Goal: Information Seeking & Learning: Learn about a topic

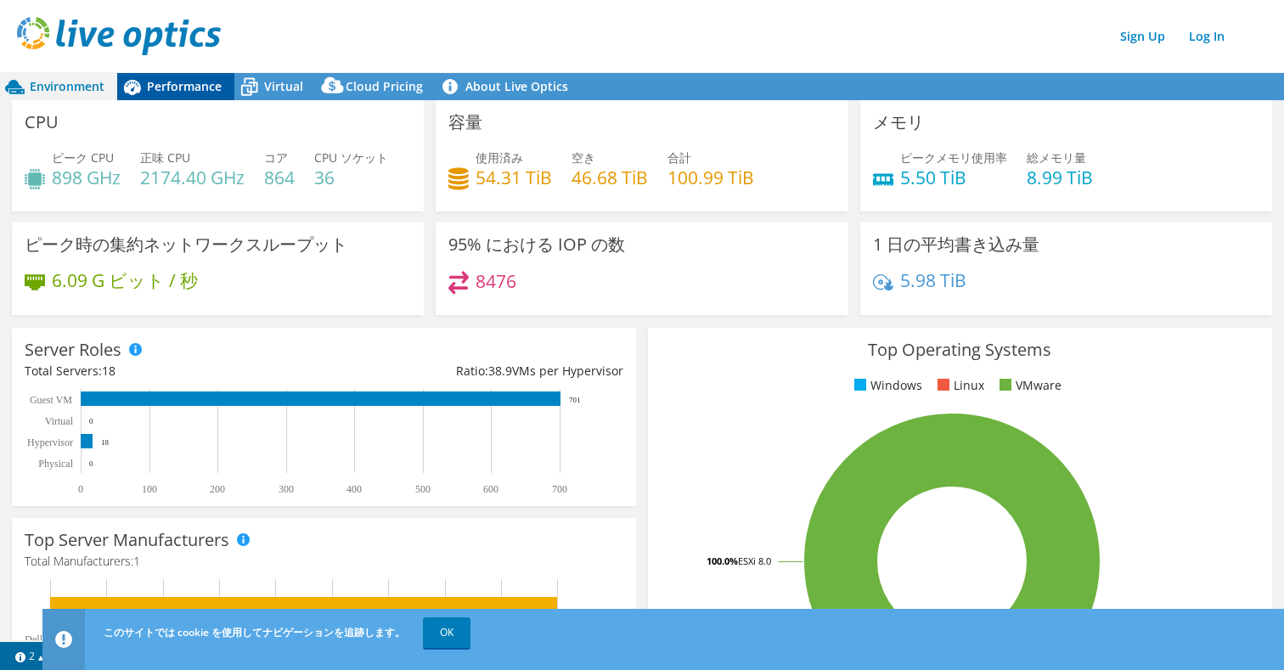
click at [193, 90] on span "Performance" at bounding box center [184, 86] width 75 height 16
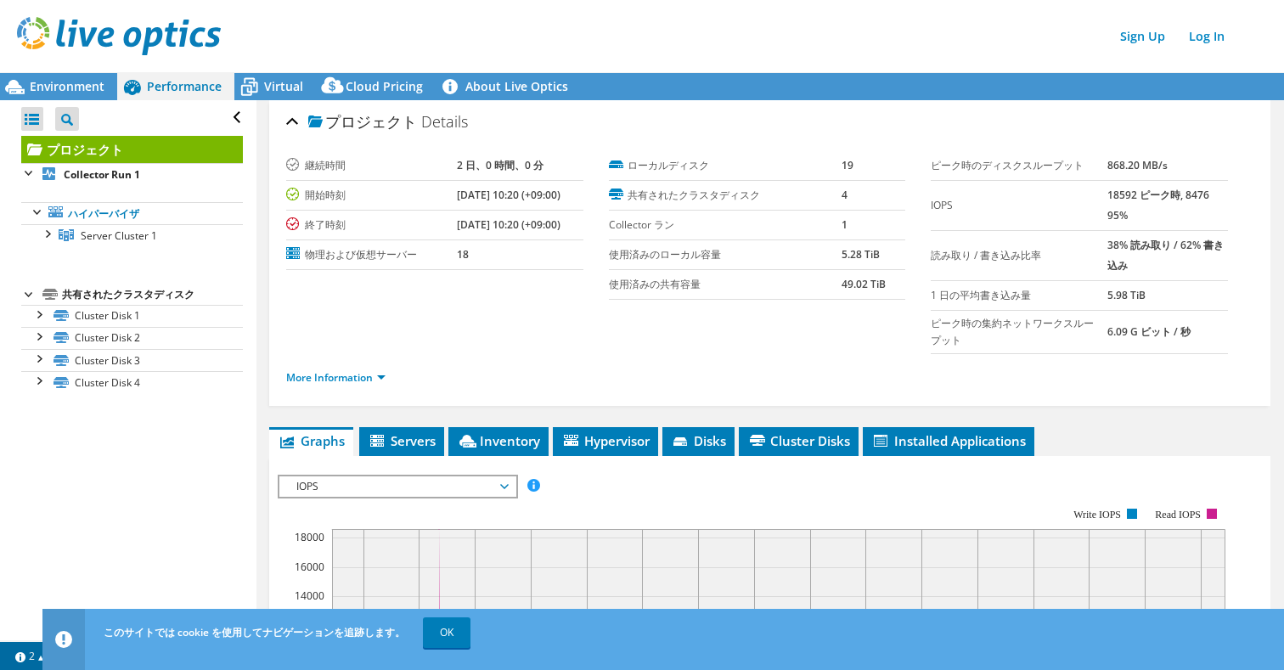
scroll to position [85, 0]
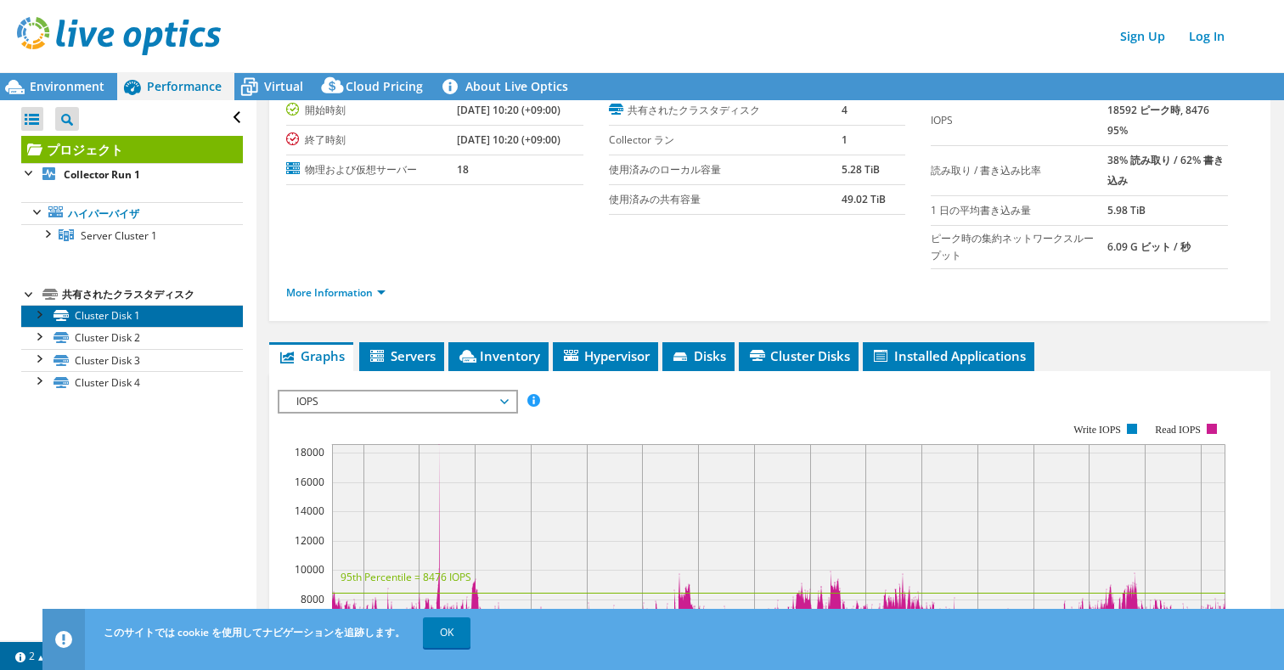
click at [130, 313] on link "Cluster Disk 1" at bounding box center [132, 316] width 222 height 22
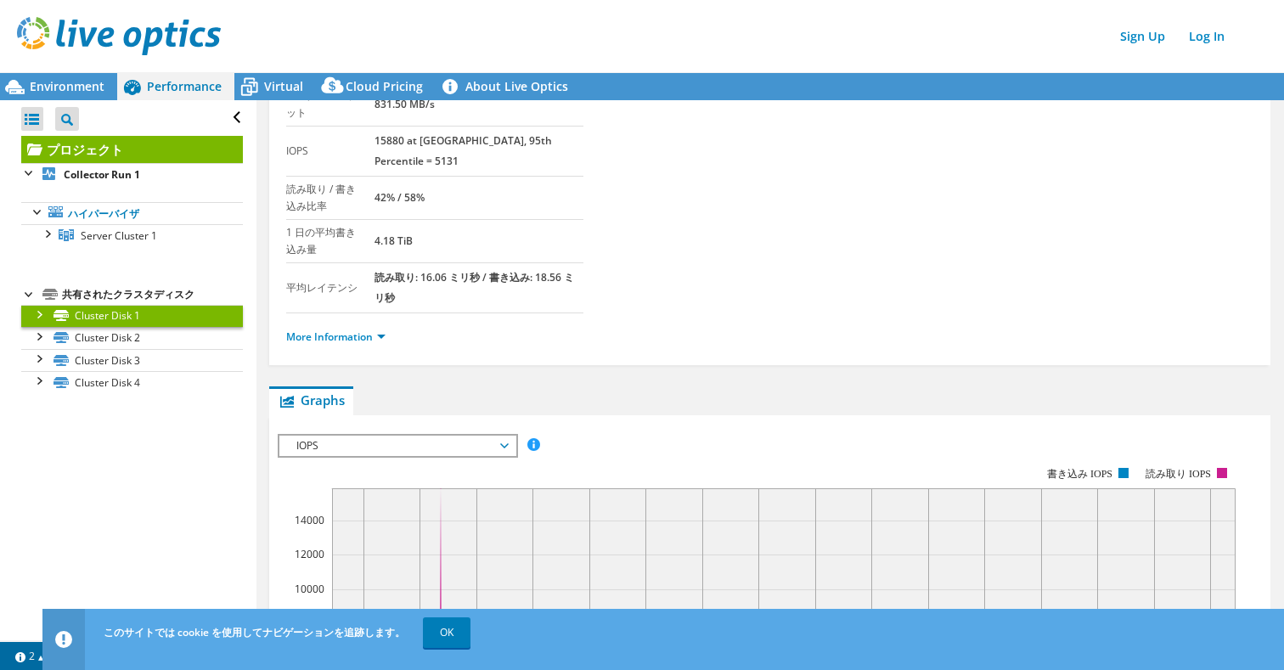
scroll to position [0, 0]
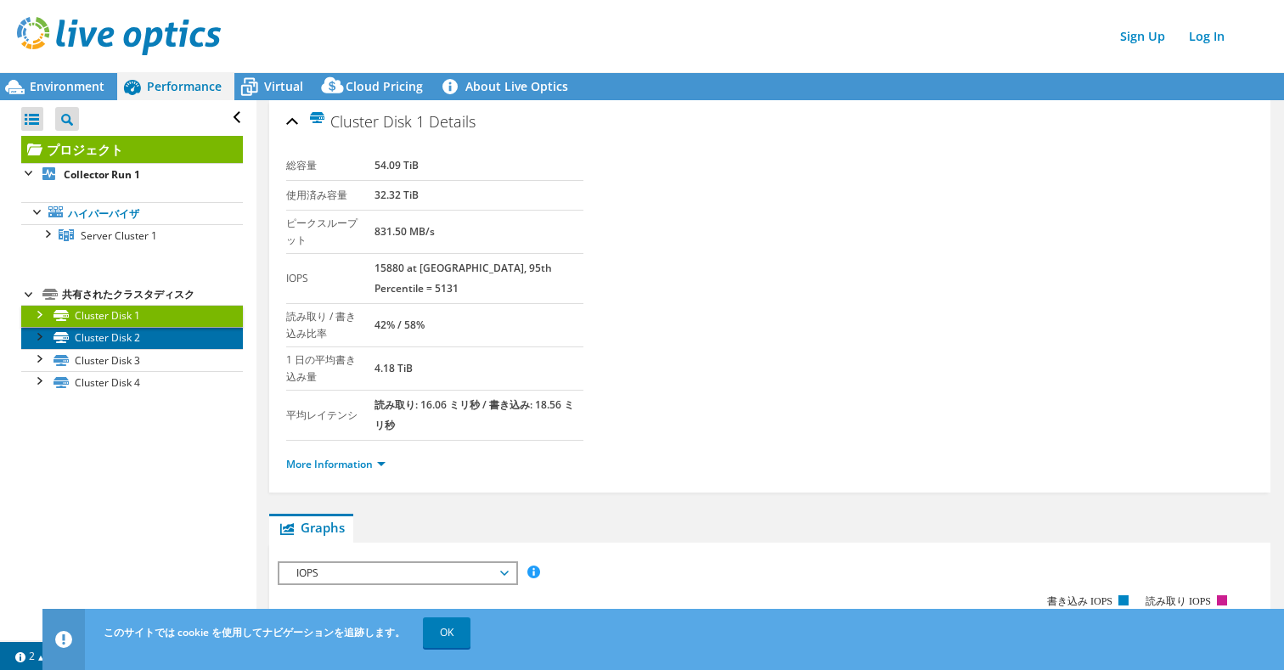
click at [101, 336] on link "Cluster Disk 2" at bounding box center [132, 338] width 222 height 22
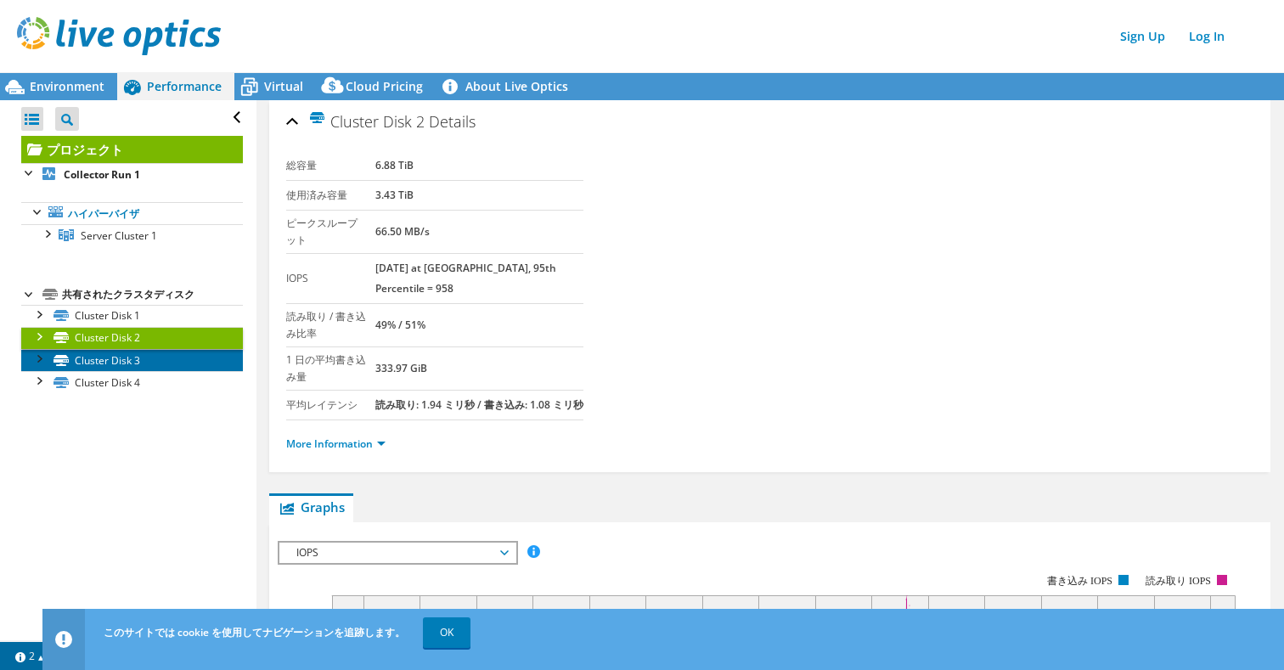
click at [101, 359] on link "Cluster Disk 3" at bounding box center [132, 360] width 222 height 22
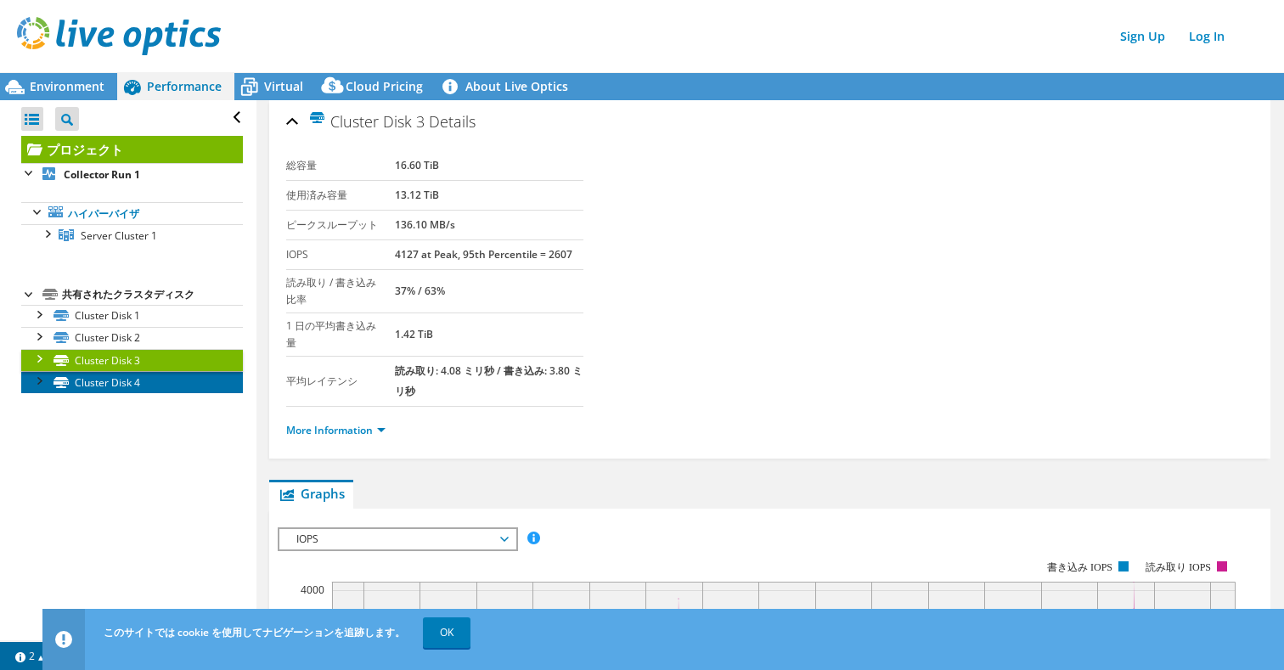
click at [95, 386] on link "Cluster Disk 4" at bounding box center [132, 382] width 222 height 22
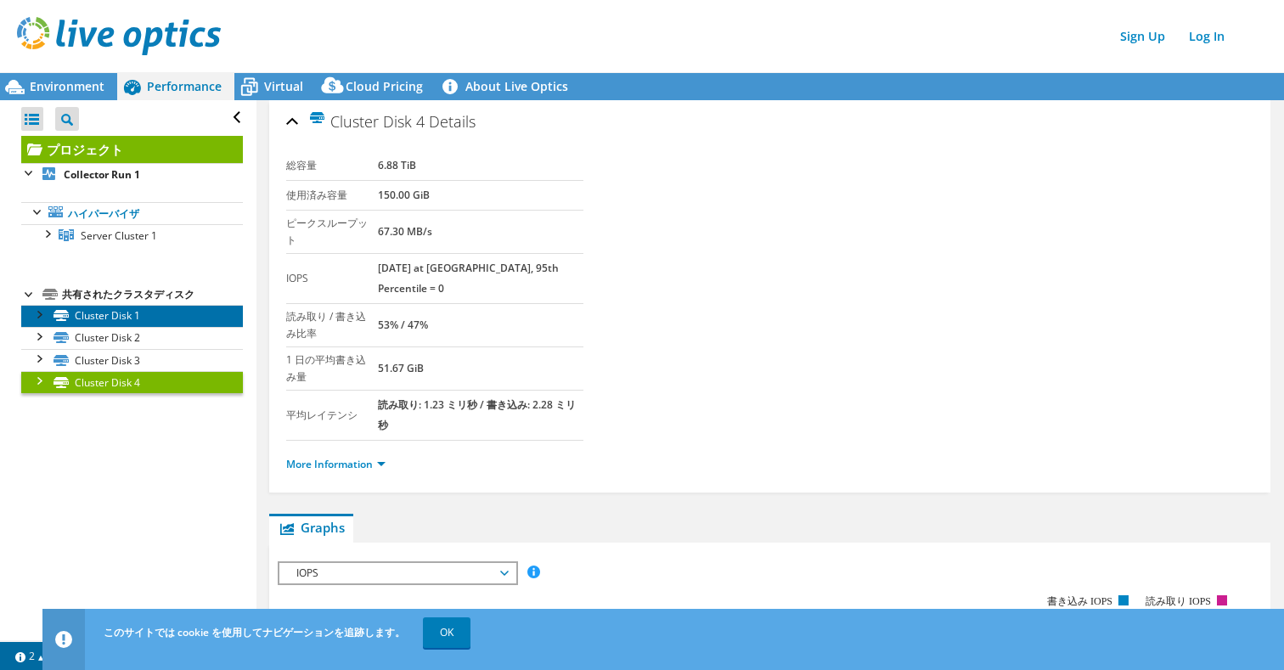
click at [114, 315] on link "Cluster Disk 1" at bounding box center [132, 316] width 222 height 22
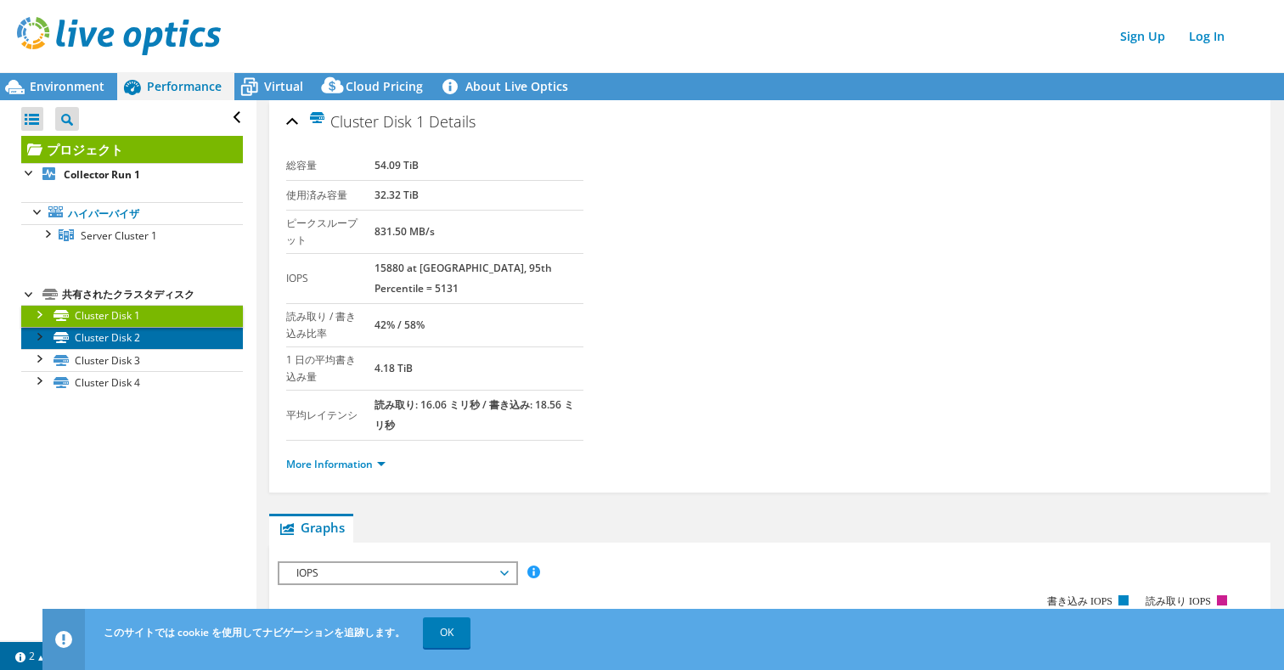
click at [114, 342] on link "Cluster Disk 2" at bounding box center [132, 338] width 222 height 22
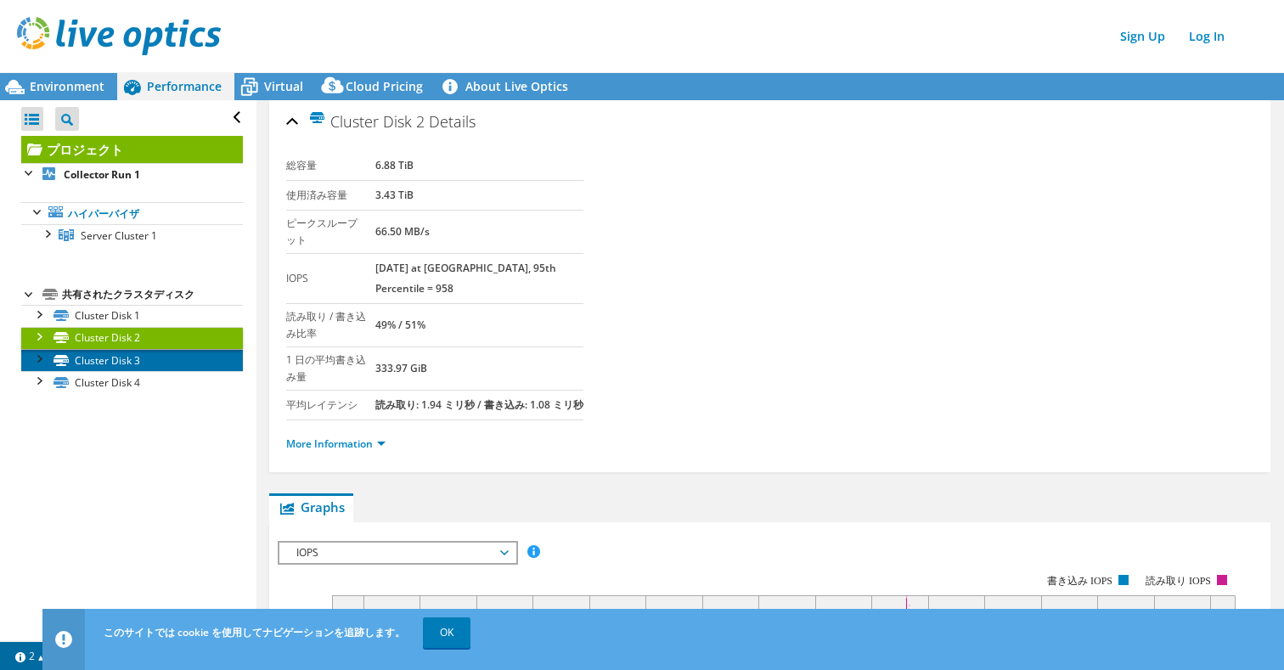
click at [104, 363] on link "Cluster Disk 3" at bounding box center [132, 360] width 222 height 22
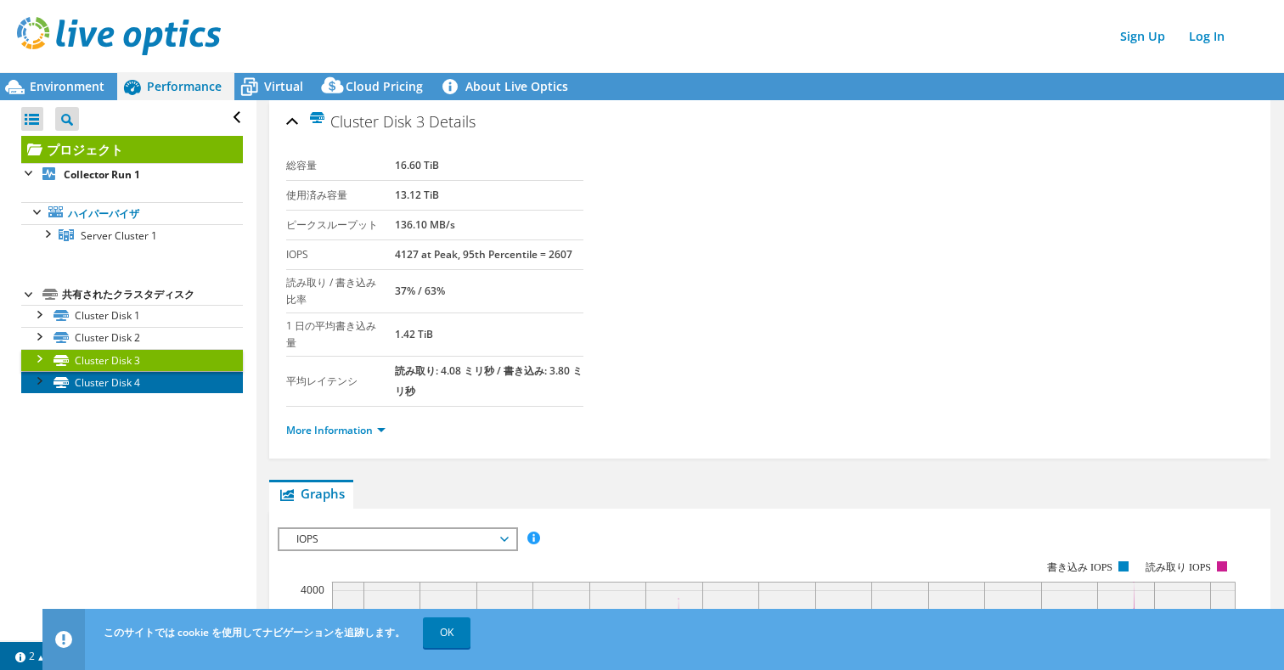
click at [100, 388] on link "Cluster Disk 4" at bounding box center [132, 382] width 222 height 22
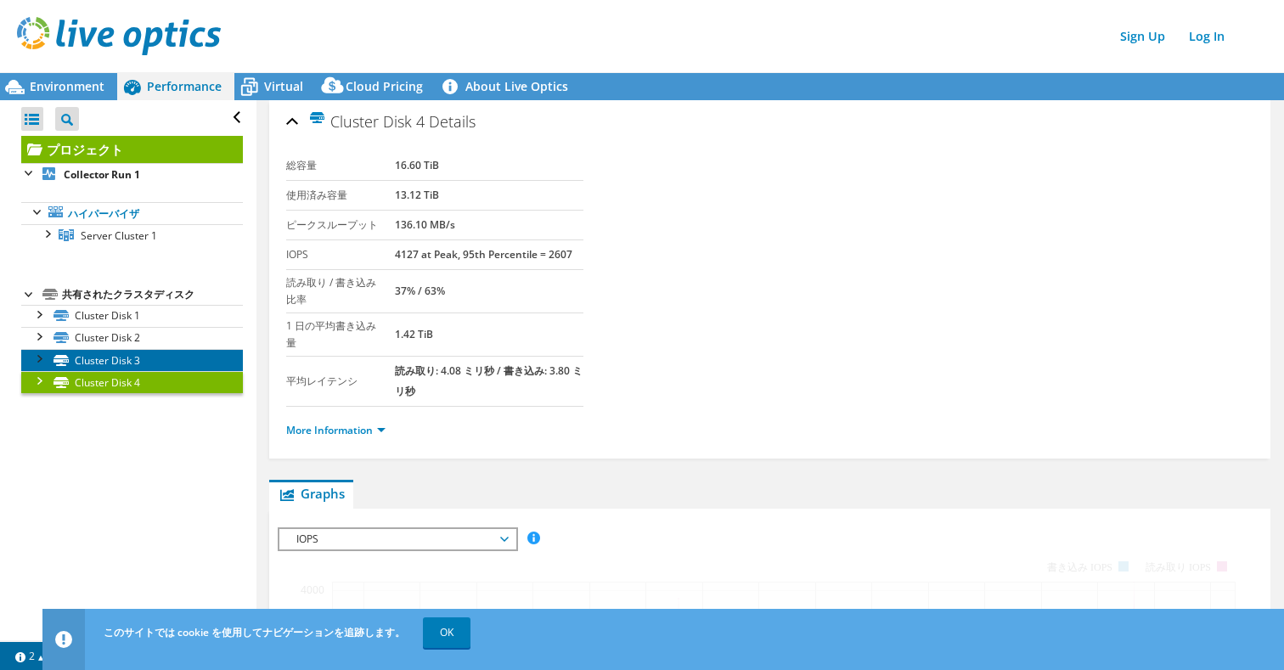
click at [111, 358] on link "Cluster Disk 3" at bounding box center [132, 360] width 222 height 22
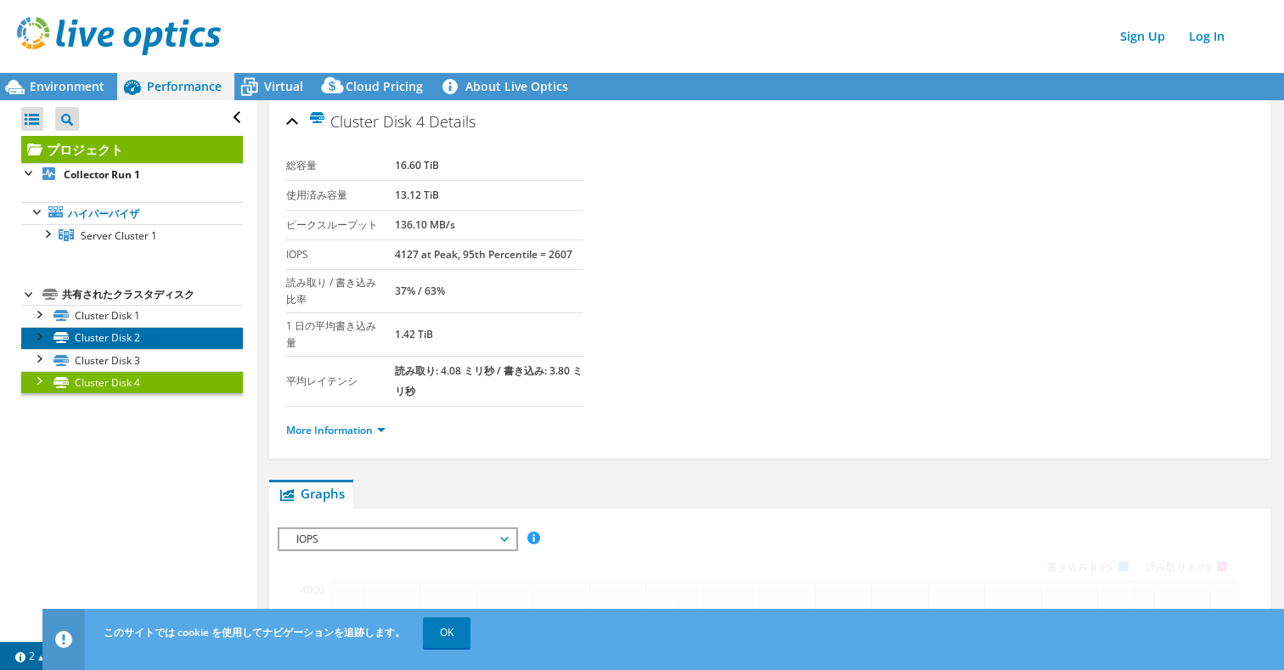
click at [120, 337] on link "Cluster Disk 2" at bounding box center [132, 338] width 222 height 22
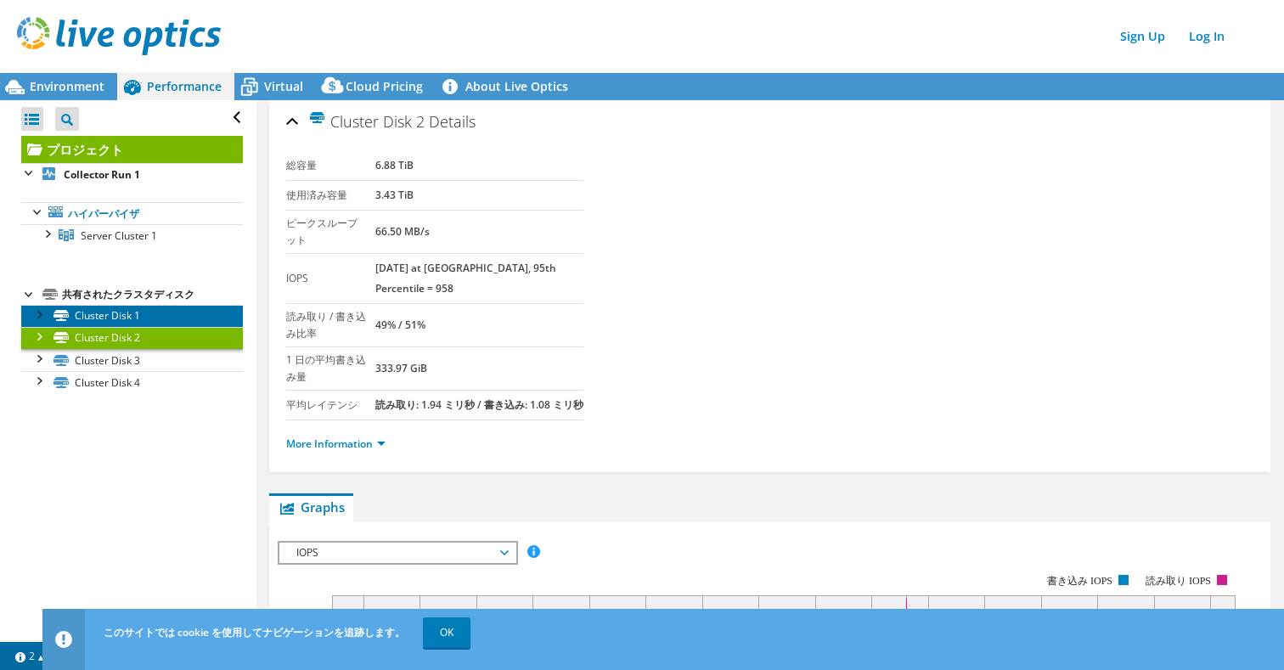
click at [122, 318] on link "Cluster Disk 1" at bounding box center [132, 316] width 222 height 22
